Goal: Information Seeking & Learning: Learn about a topic

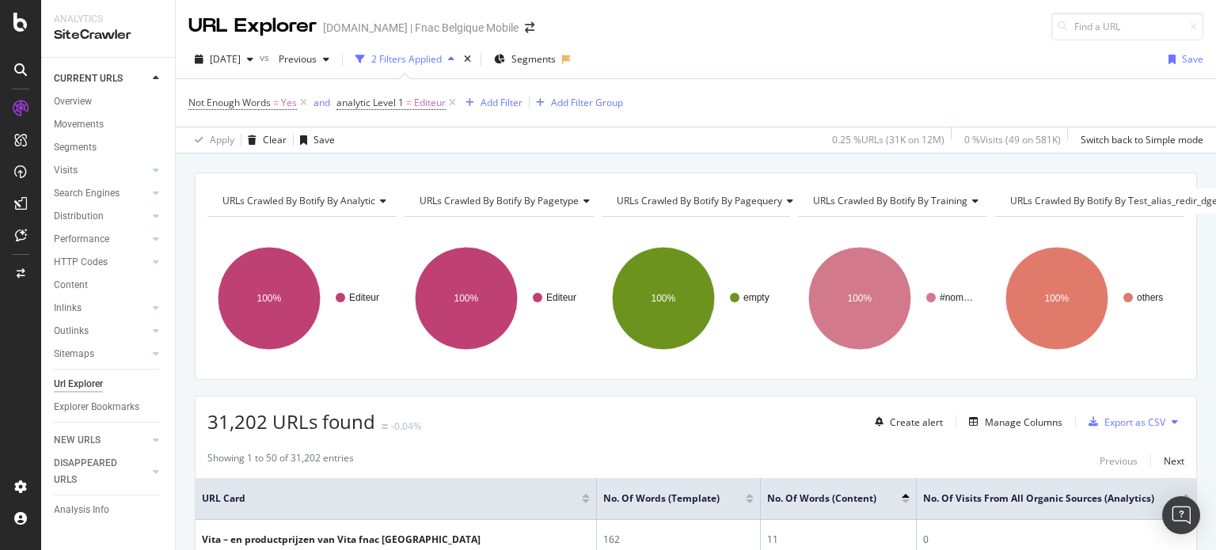
scroll to position [174, 0]
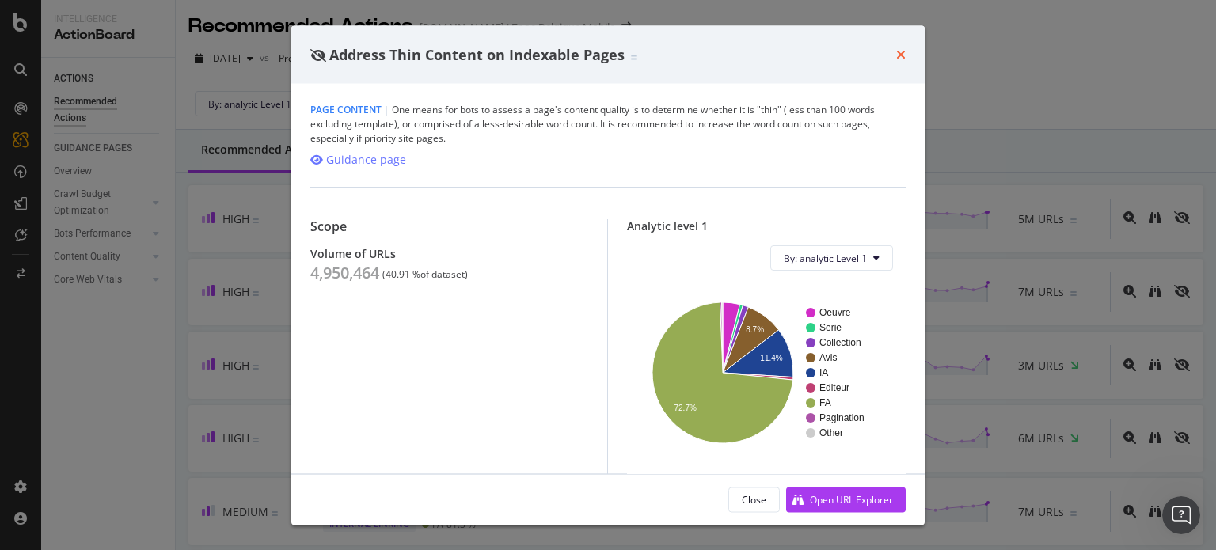
click at [901, 54] on icon "times" at bounding box center [901, 54] width 10 height 13
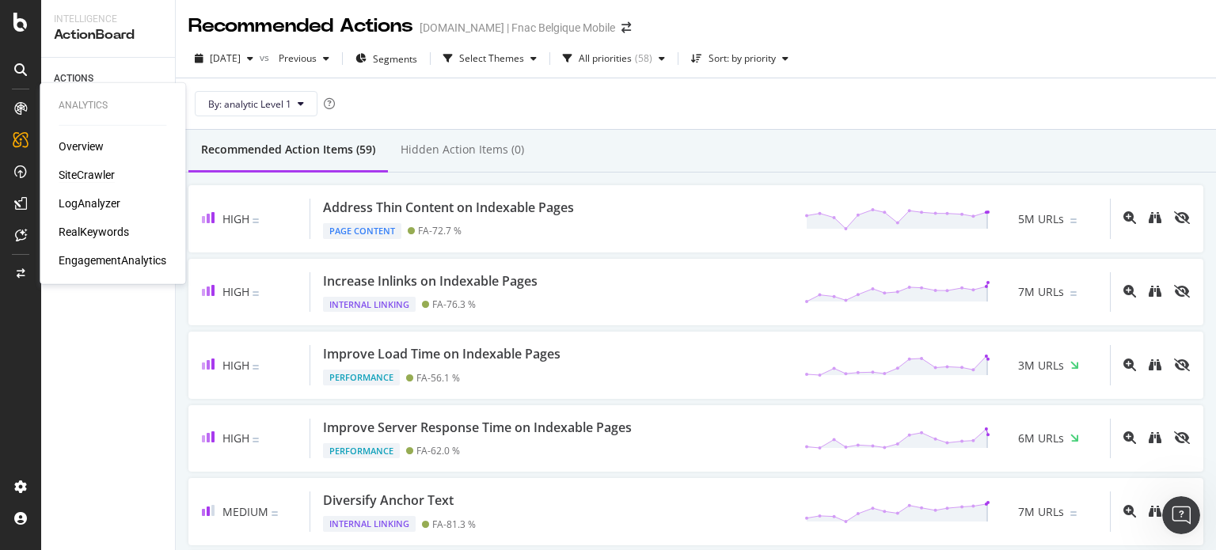
click at [92, 180] on div "SiteCrawler" at bounding box center [87, 175] width 56 height 16
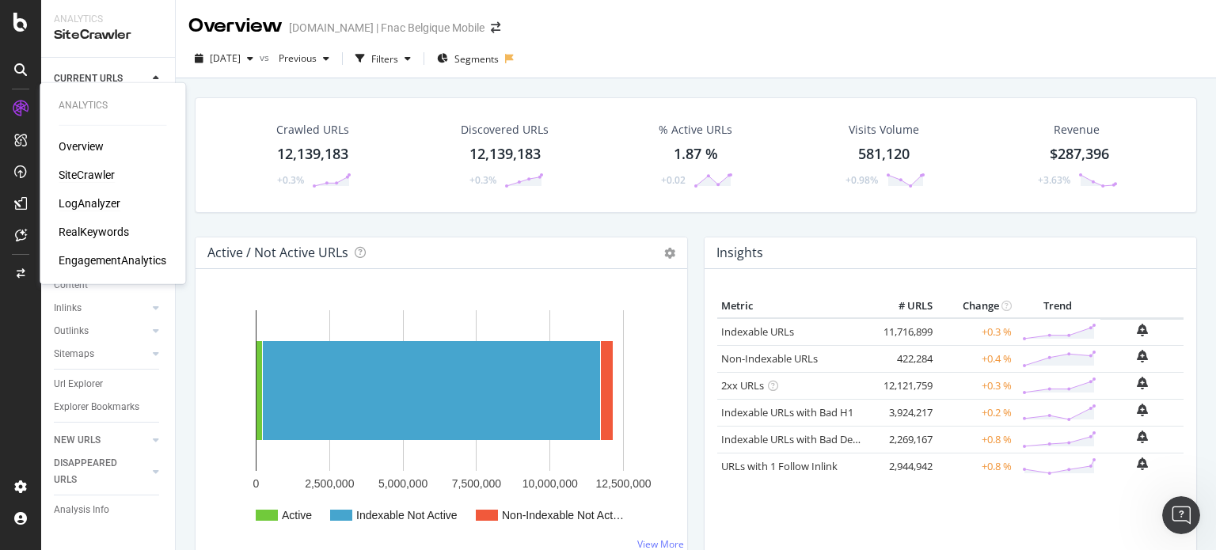
click at [88, 207] on div "LogAnalyzer" at bounding box center [90, 204] width 62 height 16
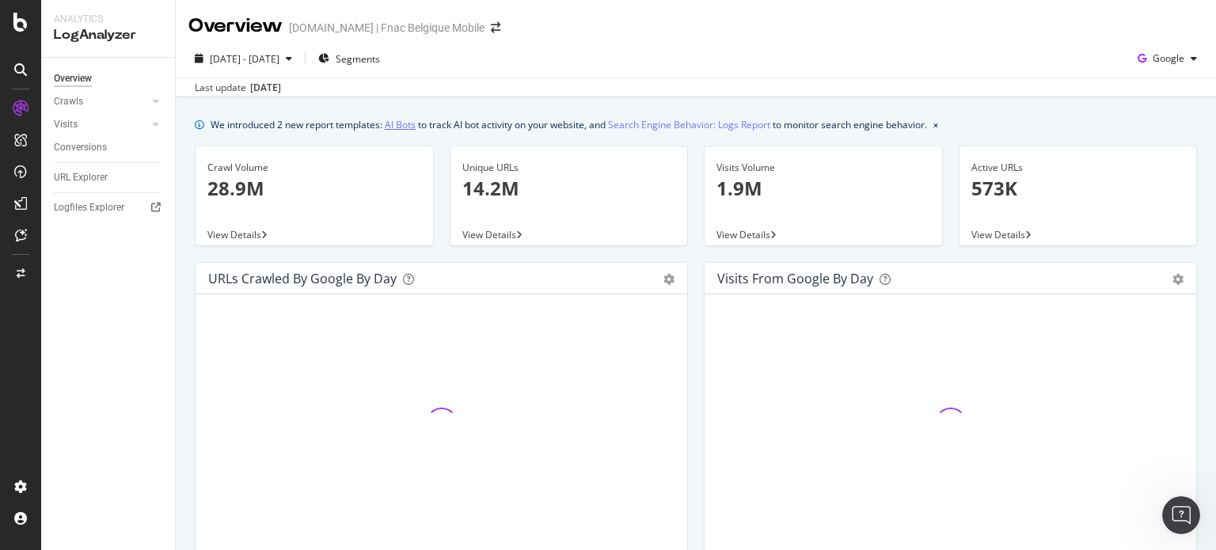
click at [415, 129] on link "AI Bots" at bounding box center [400, 124] width 31 height 17
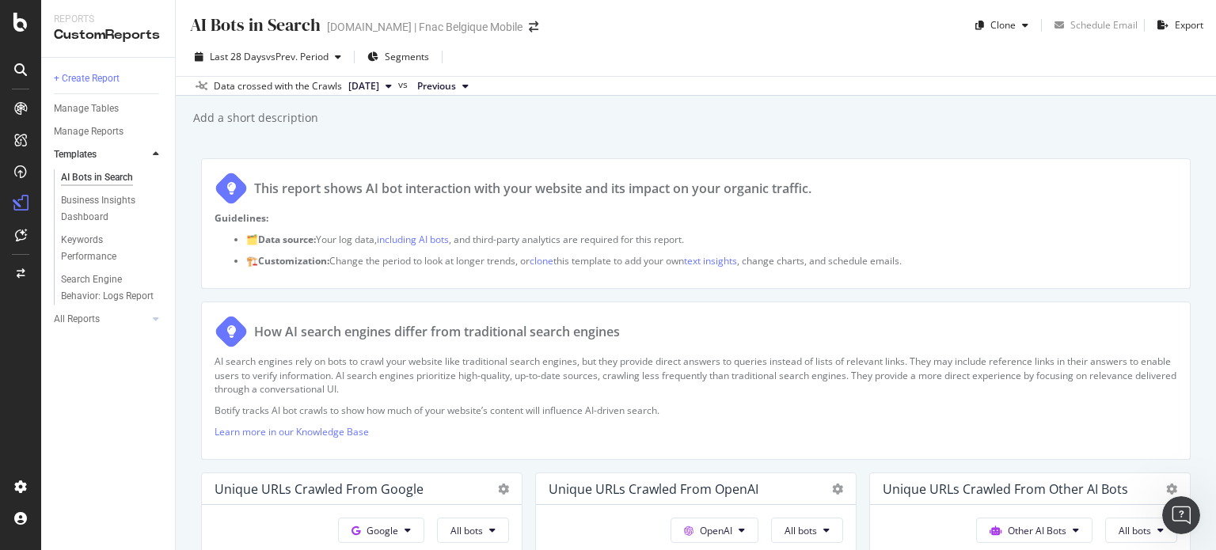
drag, startPoint x: 415, startPoint y: 129, endPoint x: 544, endPoint y: 190, distance: 142.7
click at [544, 190] on div "AI Bots in Search AI Bots in Search fnac.be | Fnac Belgique Mobile Clone Schedu…" at bounding box center [696, 275] width 1040 height 550
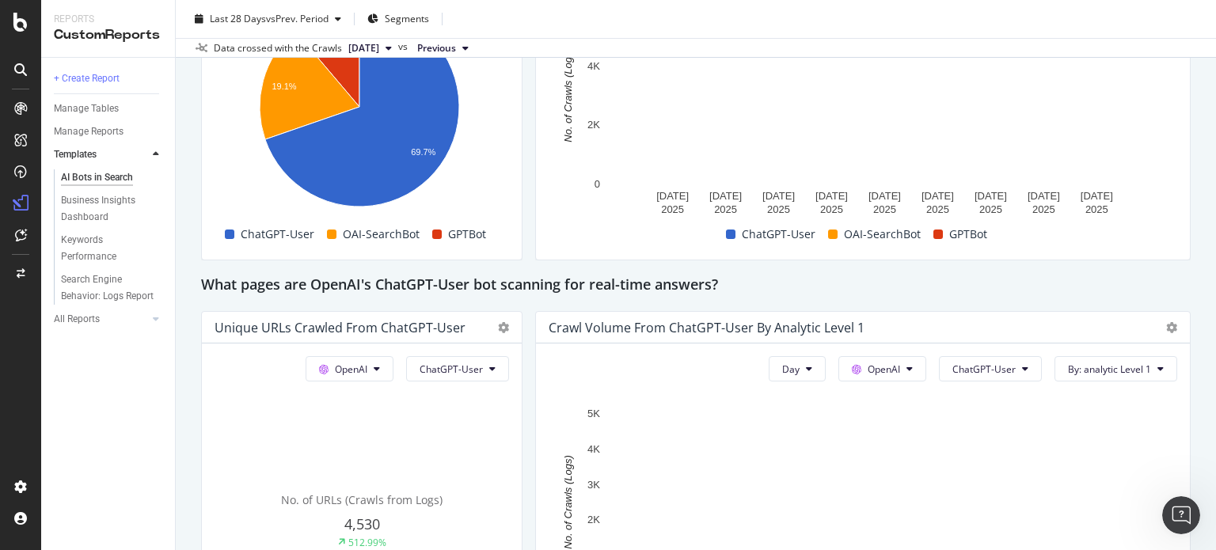
scroll to position [1750, 0]
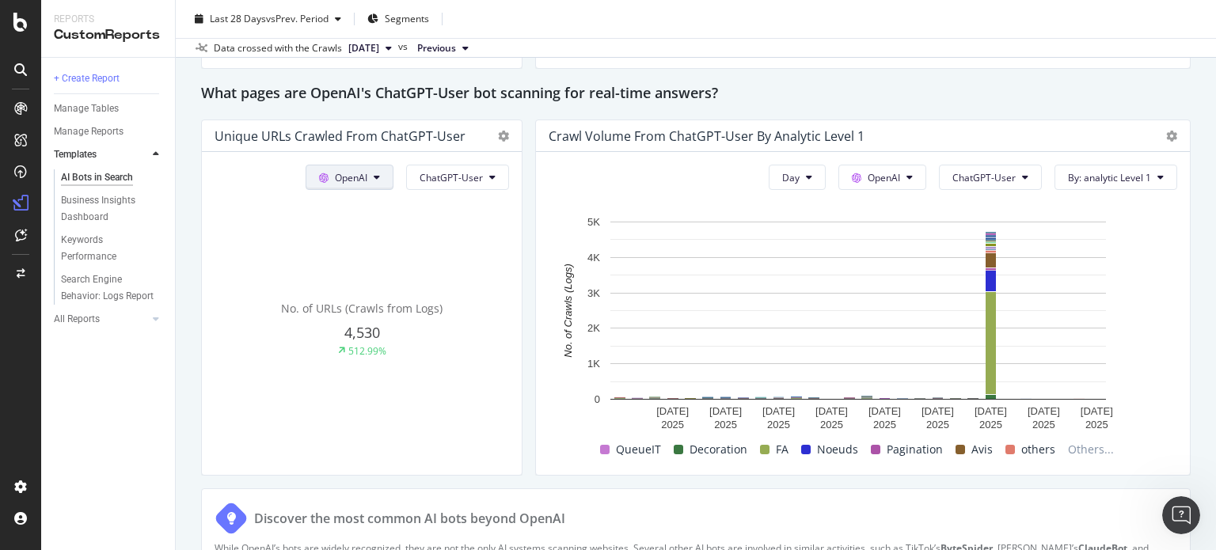
click at [389, 186] on button "OpenAI" at bounding box center [350, 177] width 88 height 25
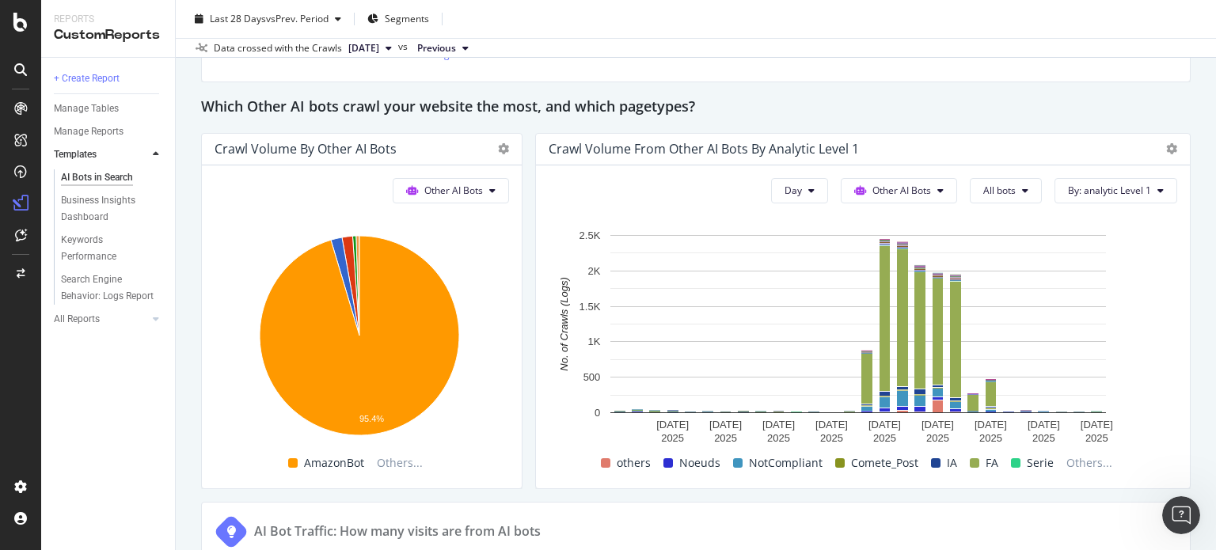
scroll to position [2293, 0]
click at [502, 145] on icon at bounding box center [503, 148] width 11 height 11
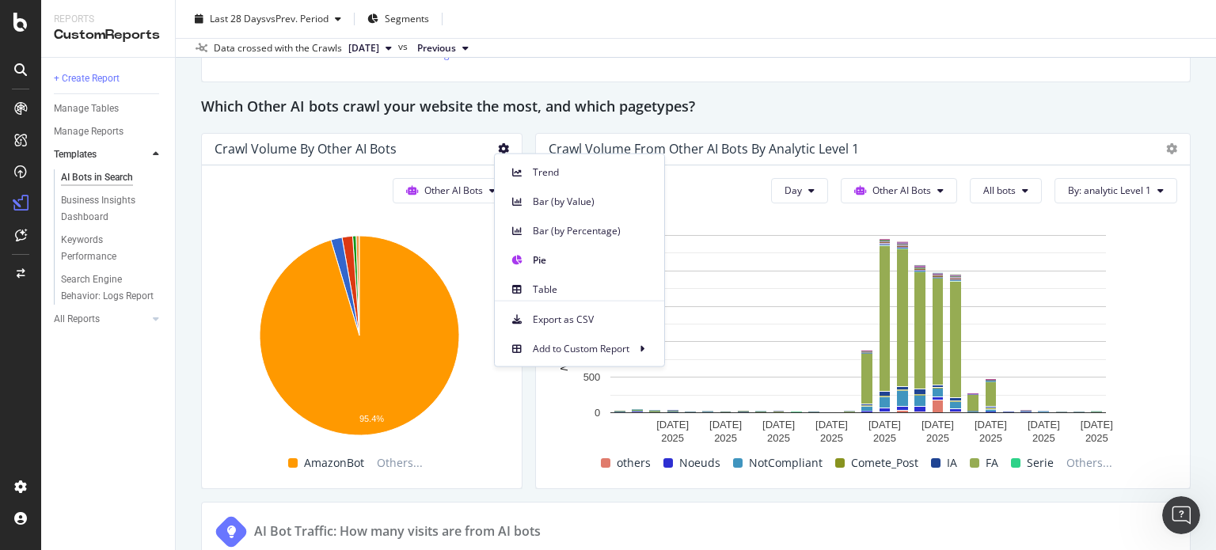
click at [502, 145] on icon at bounding box center [503, 148] width 11 height 11
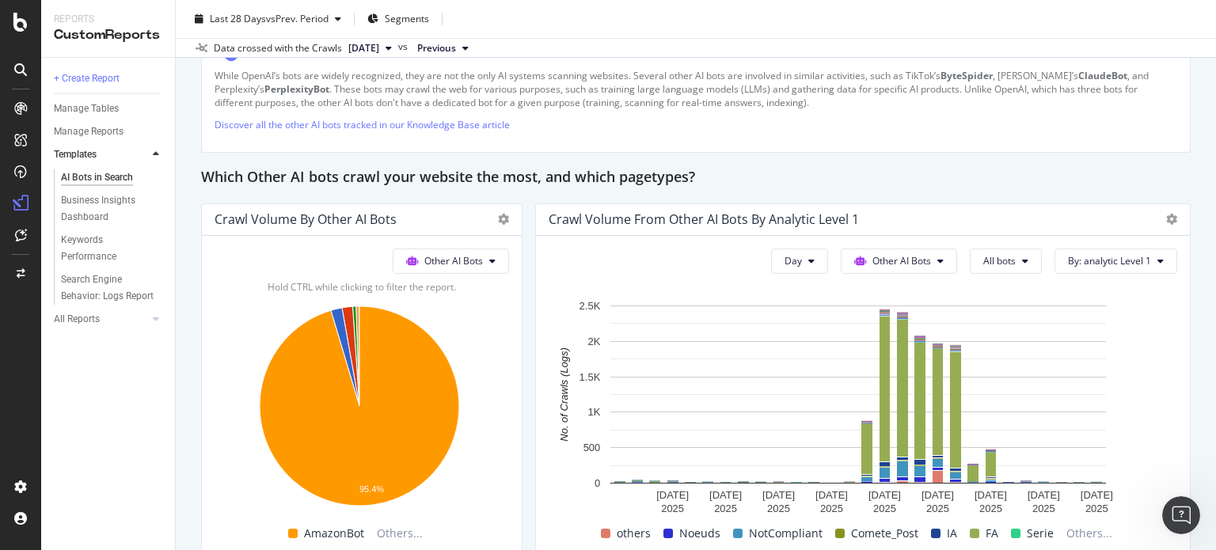
scroll to position [2122, 0]
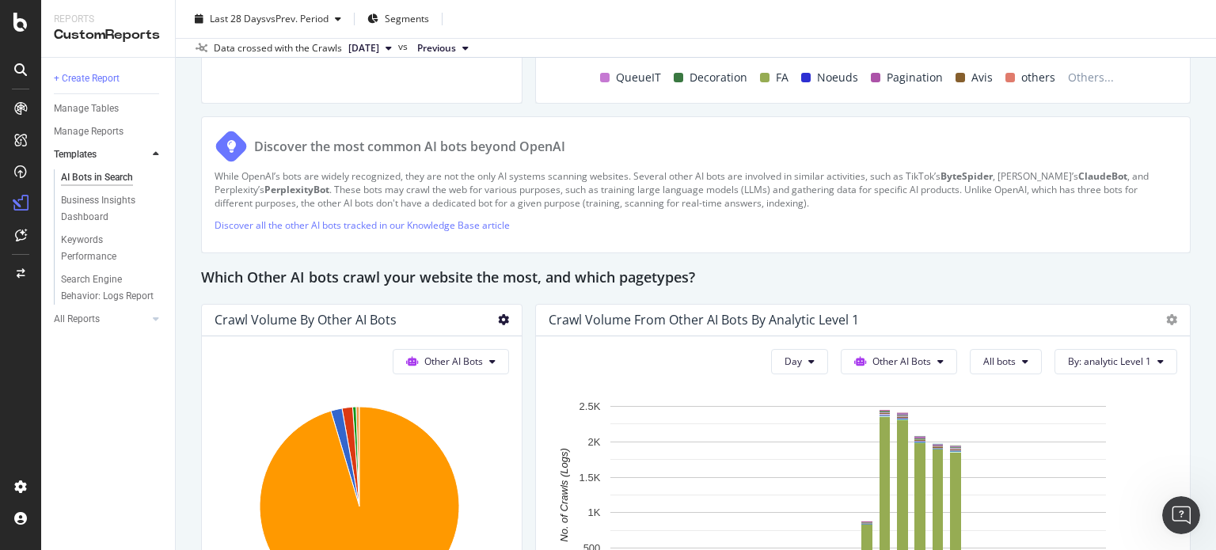
click at [498, 315] on icon at bounding box center [503, 319] width 11 height 11
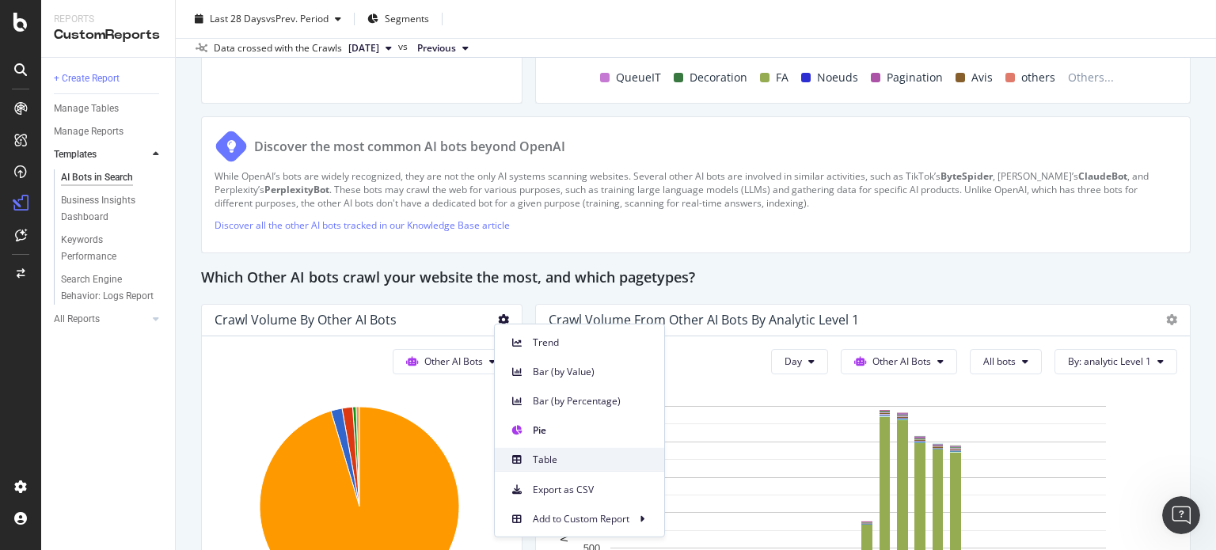
click at [588, 462] on span "Table" at bounding box center [592, 459] width 119 height 14
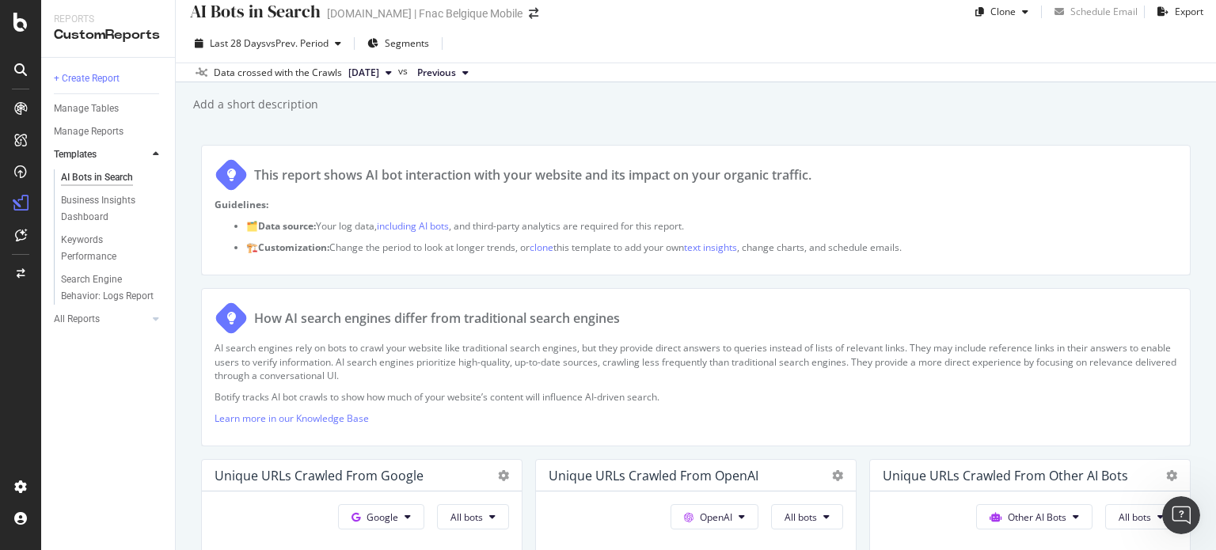
scroll to position [0, 0]
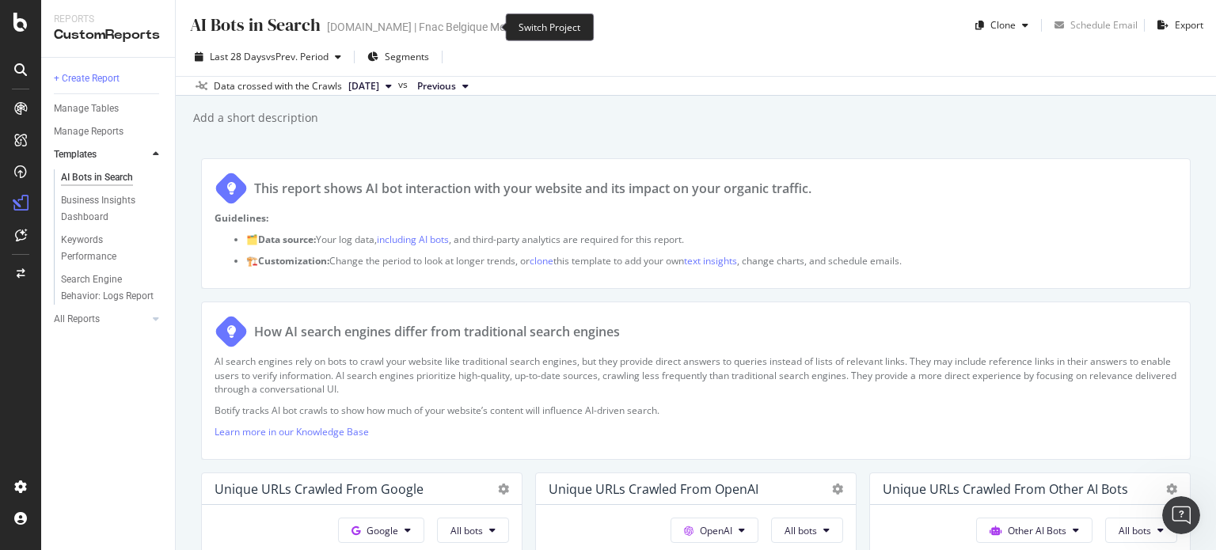
click at [529, 28] on icon "arrow-right-arrow-left" at bounding box center [534, 26] width 10 height 11
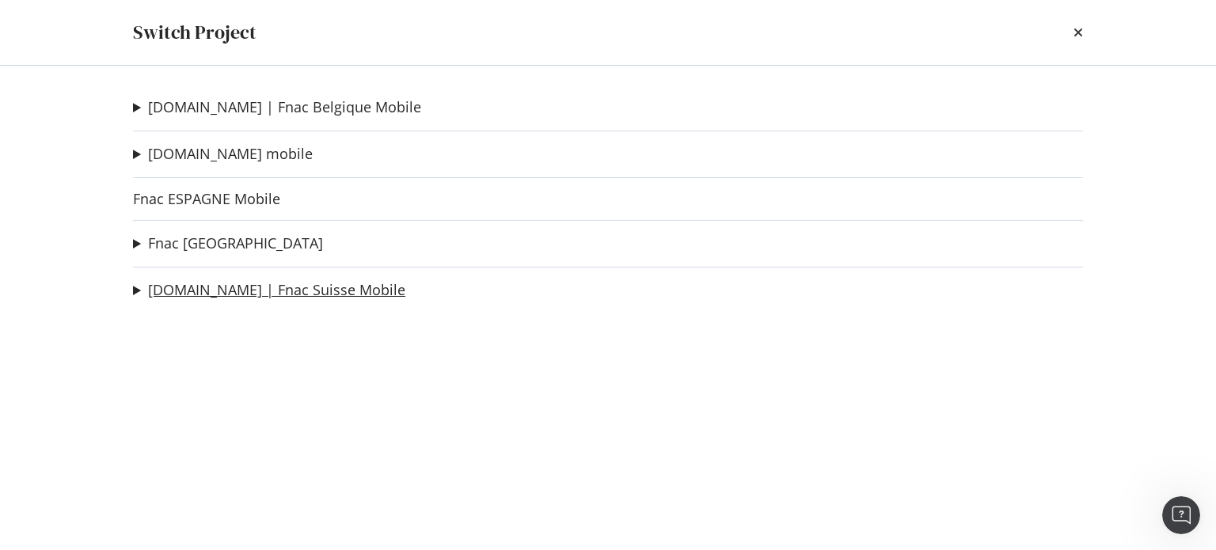
click at [206, 284] on link "fnac.ch | Fnac Suisse Mobile" at bounding box center [276, 290] width 257 height 17
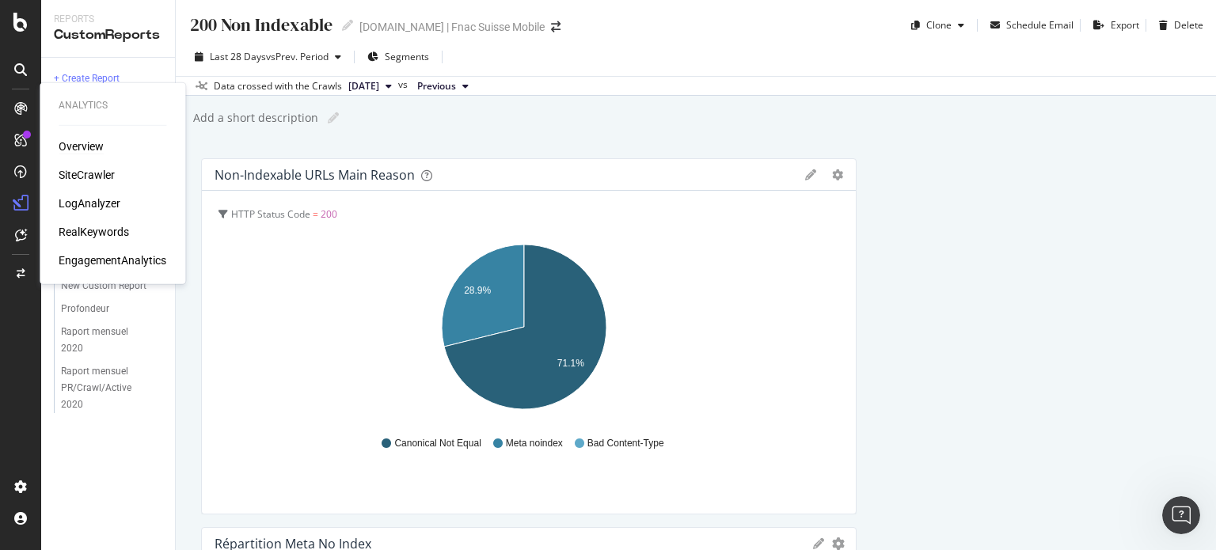
click at [92, 147] on div "Overview" at bounding box center [81, 147] width 45 height 16
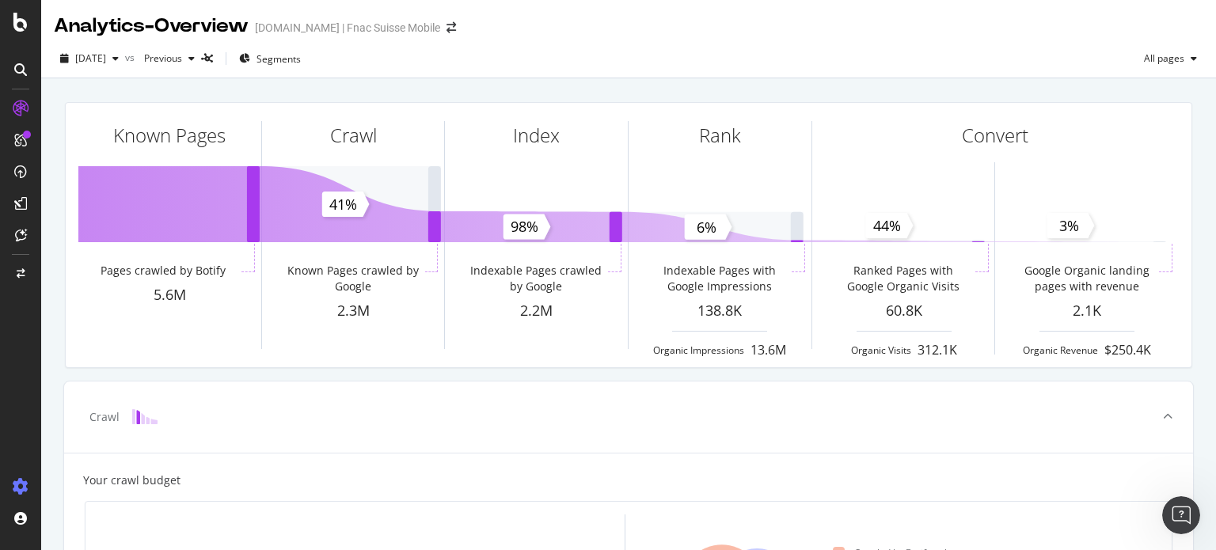
click at [20, 488] on icon at bounding box center [21, 487] width 16 height 16
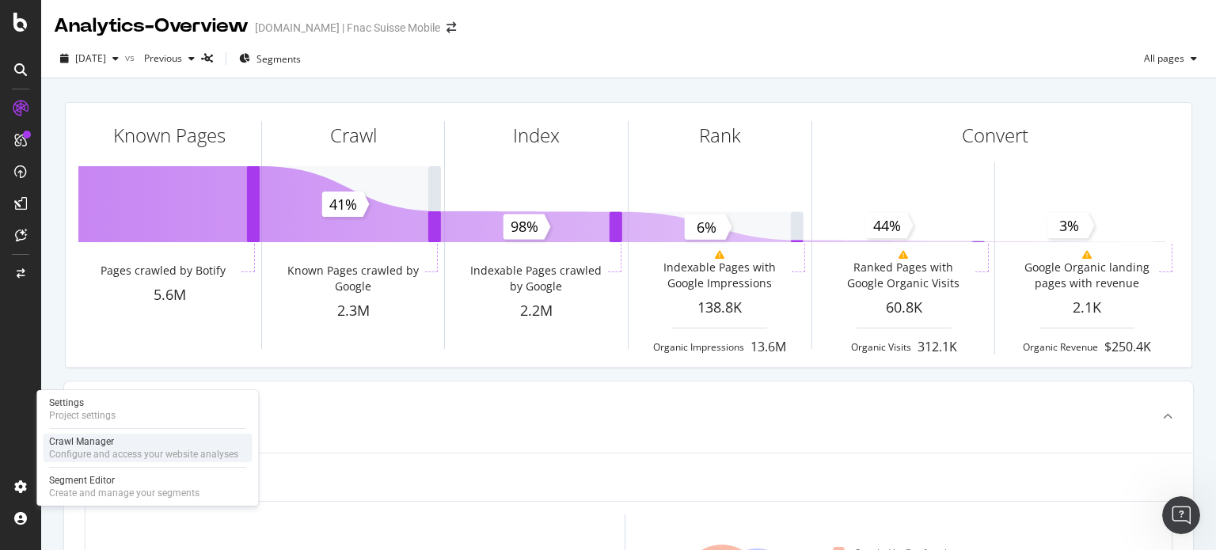
click at [79, 449] on div "Configure and access your website analyses" at bounding box center [143, 454] width 189 height 13
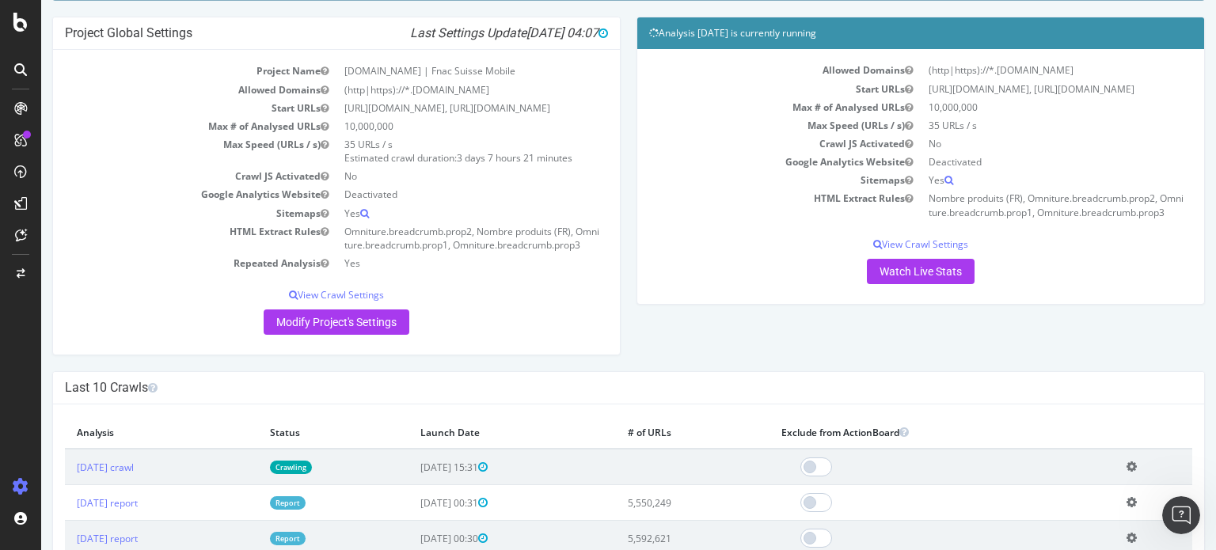
scroll to position [110, 0]
